Goal: Transaction & Acquisition: Download file/media

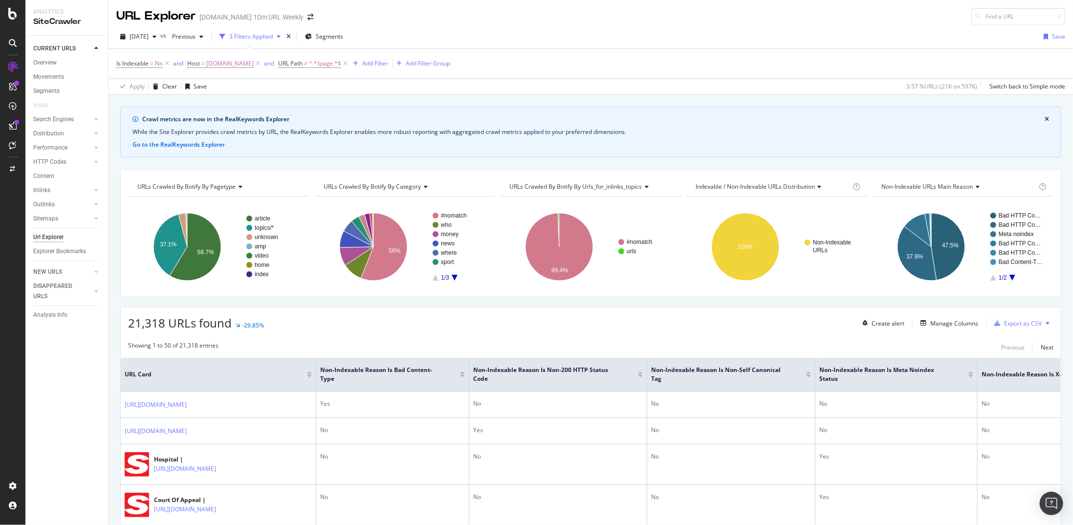
scroll to position [244, 0]
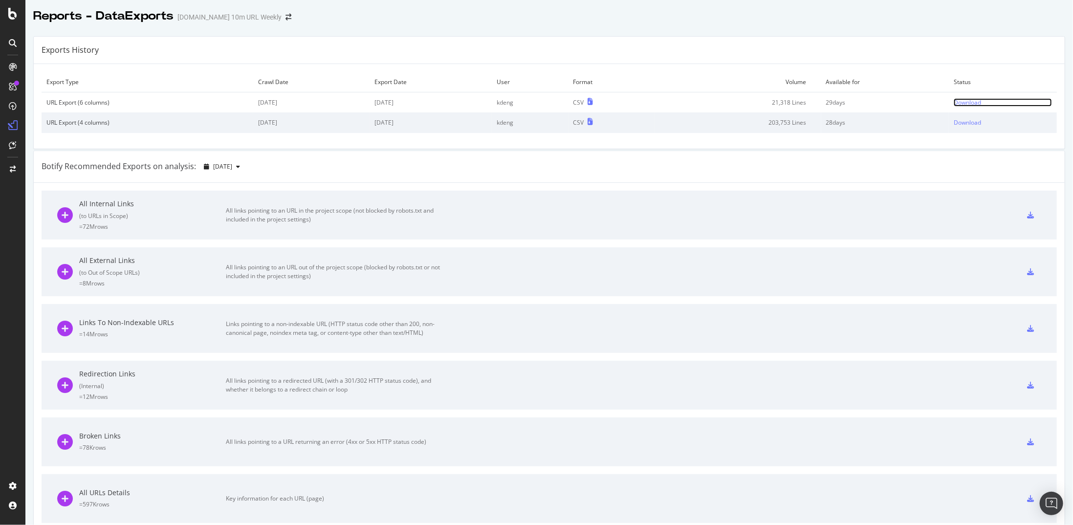
click at [963, 102] on div "Download" at bounding box center [967, 102] width 27 height 8
